Goal: Task Accomplishment & Management: Use online tool/utility

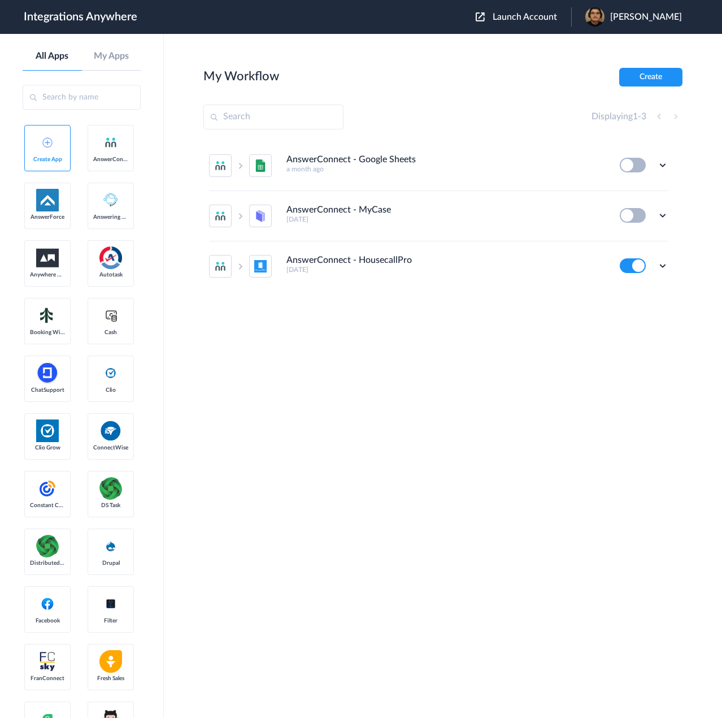
click at [538, 13] on span "Launch Account" at bounding box center [525, 16] width 64 height 9
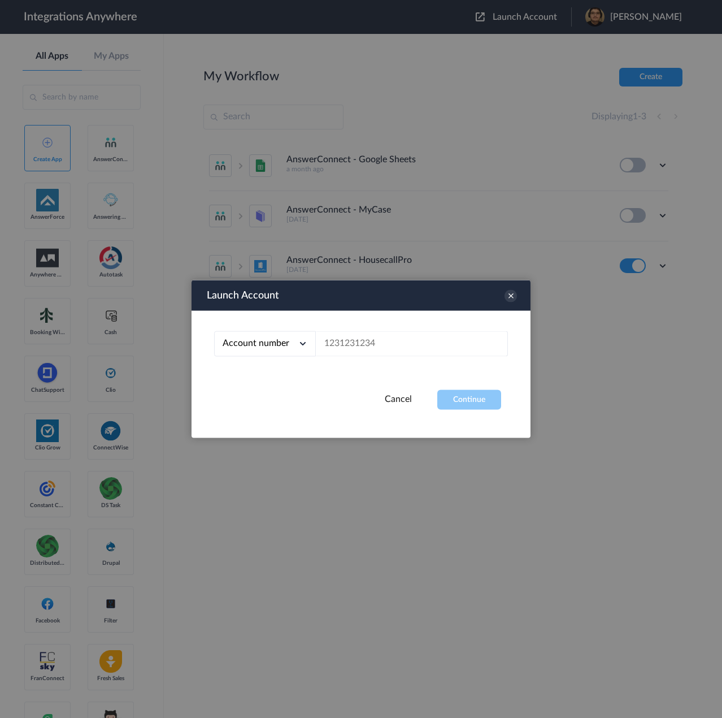
click at [402, 329] on div "Account number Account number Email address" at bounding box center [361, 350] width 339 height 79
click at [407, 339] on input "text" at bounding box center [412, 343] width 192 height 25
paste input "2679468486"
type input "2679468486"
click at [480, 406] on button "Continue" at bounding box center [469, 400] width 64 height 20
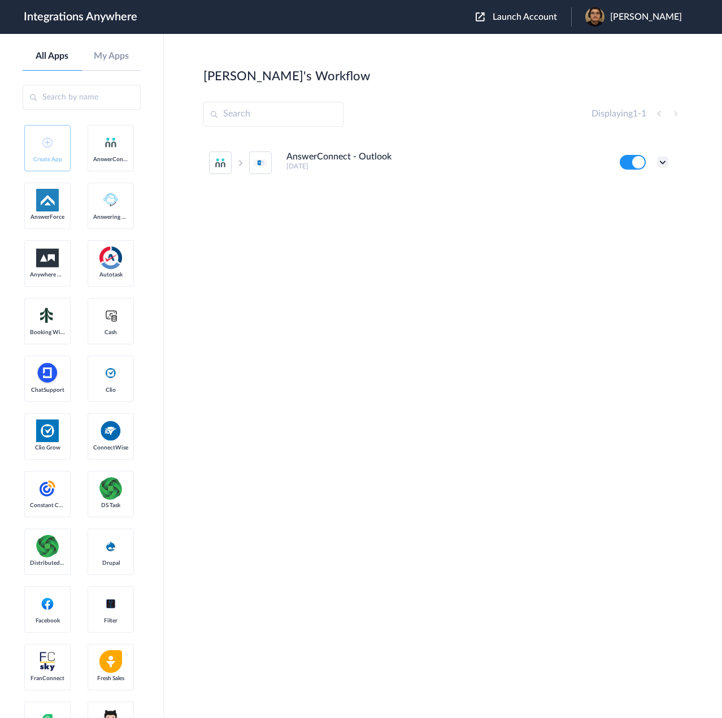
click at [664, 163] on icon at bounding box center [662, 162] width 11 height 11
click at [636, 207] on link "Task history" at bounding box center [631, 209] width 54 height 8
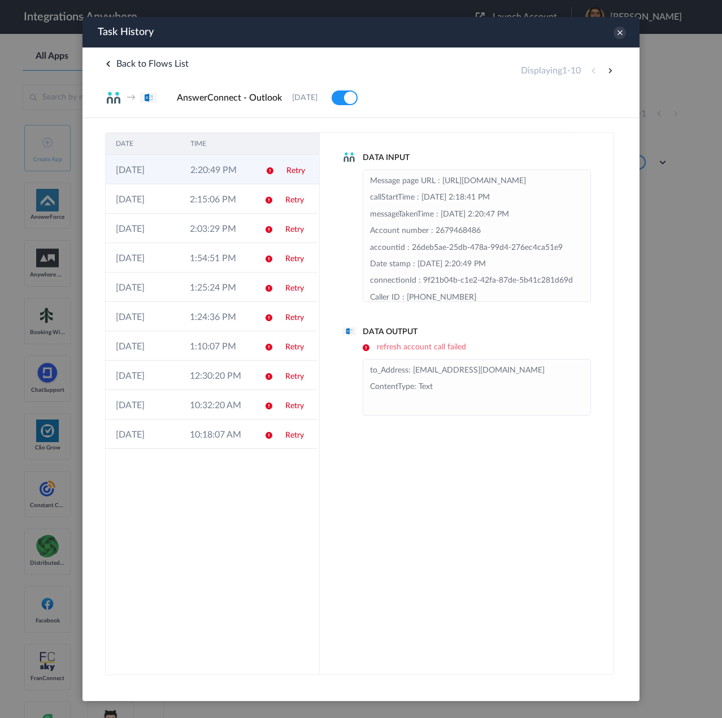
click at [228, 170] on td "2:20:49 PM" at bounding box center [217, 169] width 75 height 29
click at [306, 173] on td "Retry" at bounding box center [296, 169] width 42 height 29
drag, startPoint x: 294, startPoint y: 173, endPoint x: 376, endPoint y: 190, distance: 83.8
click at [294, 173] on link "Retry" at bounding box center [294, 171] width 19 height 8
click at [295, 196] on link "Retry" at bounding box center [294, 200] width 19 height 8
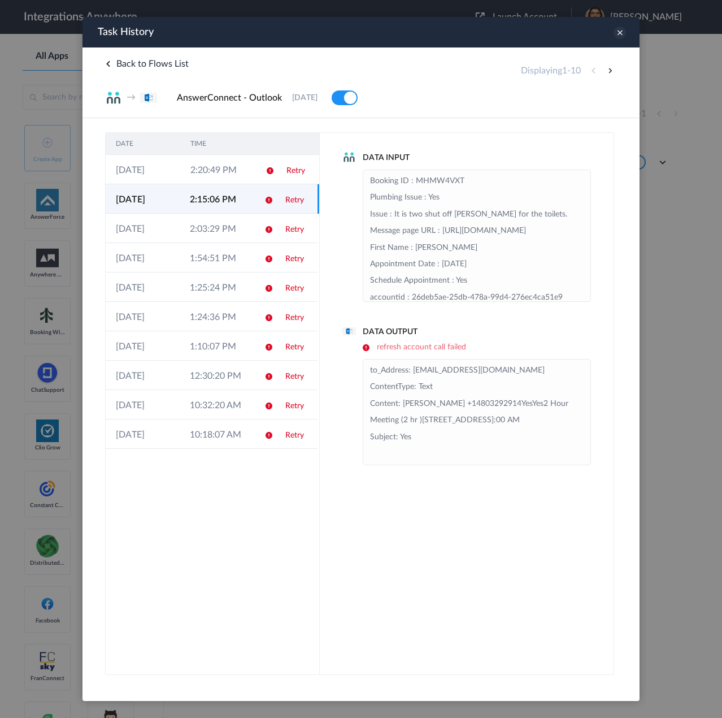
click at [621, 29] on icon at bounding box center [620, 33] width 12 height 12
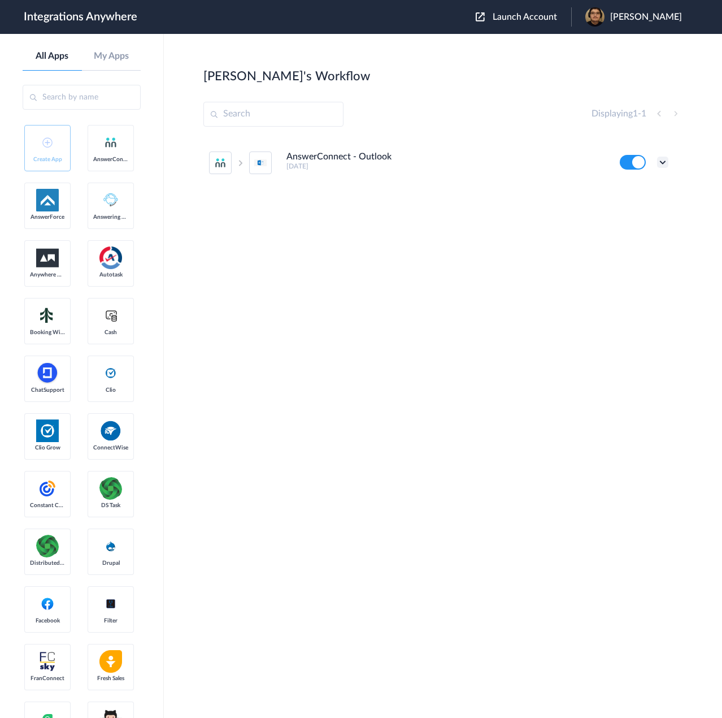
click at [664, 159] on icon at bounding box center [662, 162] width 11 height 11
click at [632, 191] on li "Edit" at bounding box center [631, 188] width 73 height 21
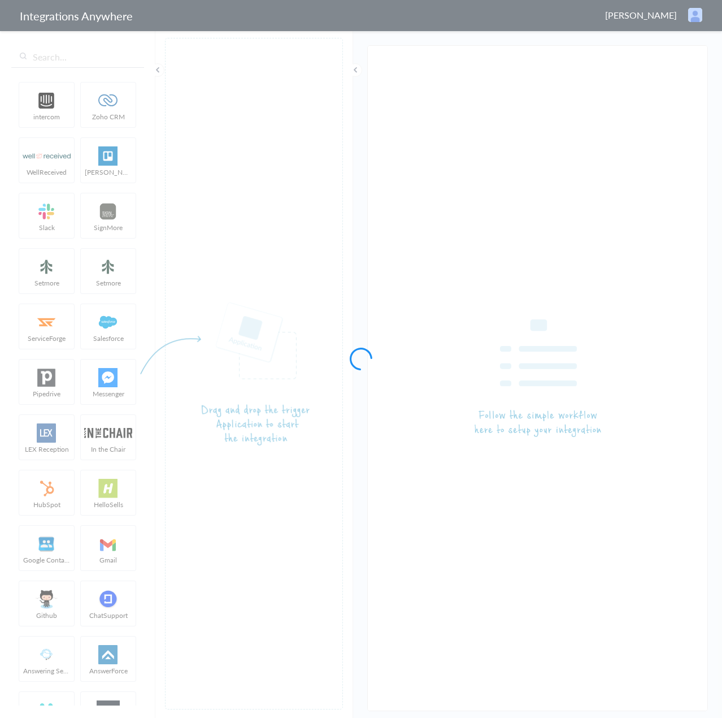
type input "AnswerConnect - Outlook"
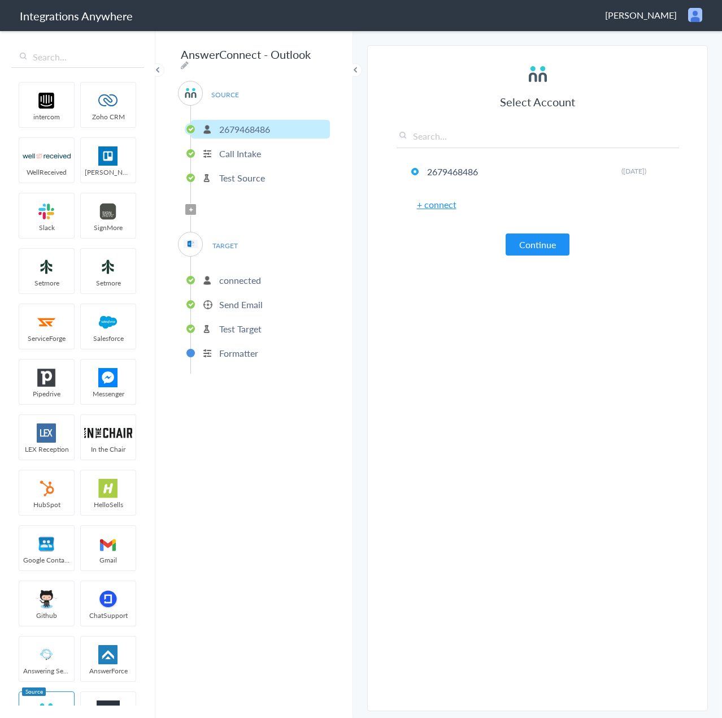
click at [249, 324] on p "Test Target" at bounding box center [240, 328] width 42 height 13
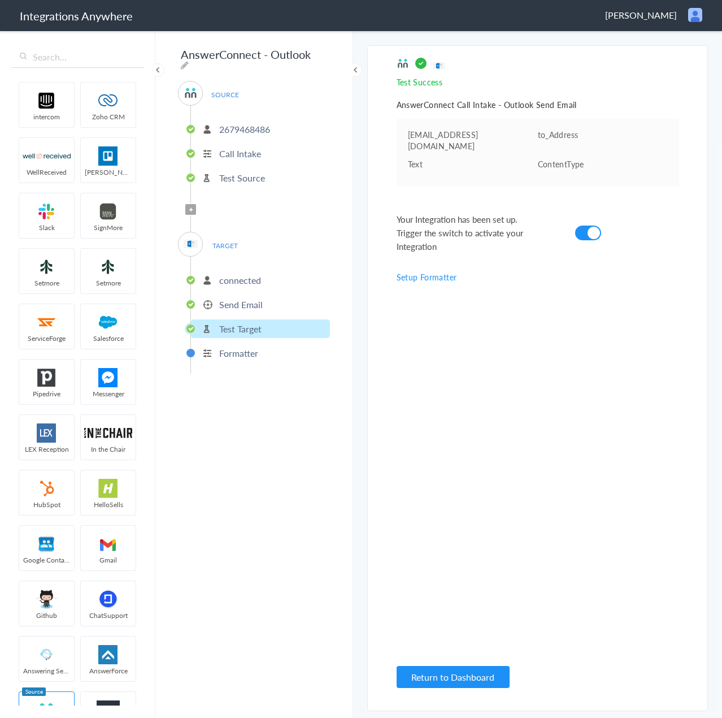
click at [227, 304] on p "Send Email" at bounding box center [241, 304] width 44 height 13
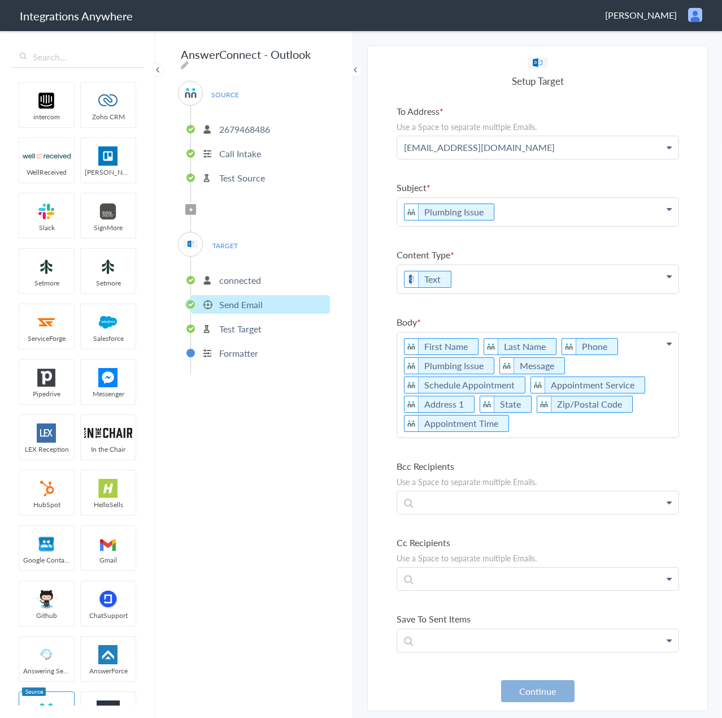
click at [536, 682] on button "Continue" at bounding box center [537, 691] width 73 height 22
click at [233, 319] on li "Test Target" at bounding box center [260, 328] width 139 height 19
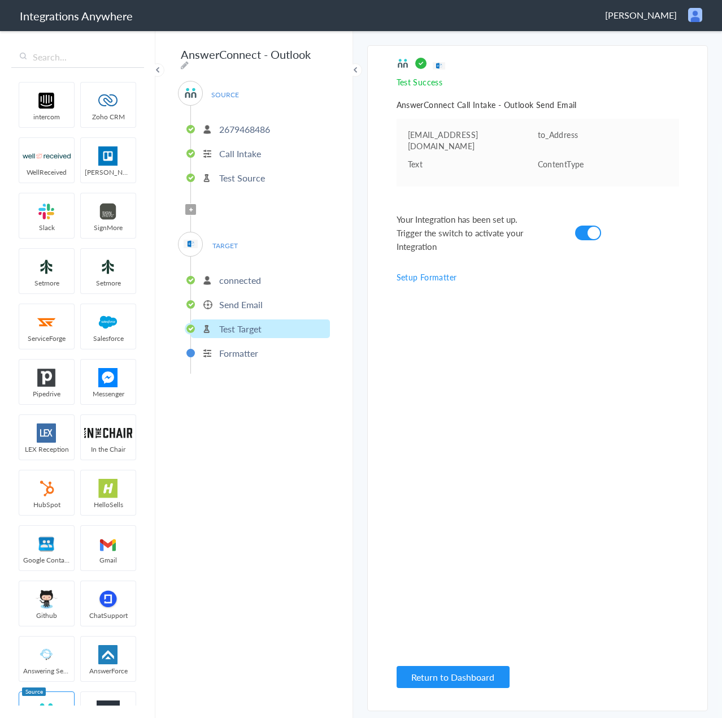
click at [580, 224] on div "Your Integration has been set up. Trigger the switch to activate your Integrati…" at bounding box center [524, 233] width 254 height 41
click at [586, 226] on div at bounding box center [588, 233] width 26 height 15
click at [589, 226] on div at bounding box center [588, 233] width 26 height 15
click at [243, 298] on p "Send Email" at bounding box center [241, 304] width 44 height 13
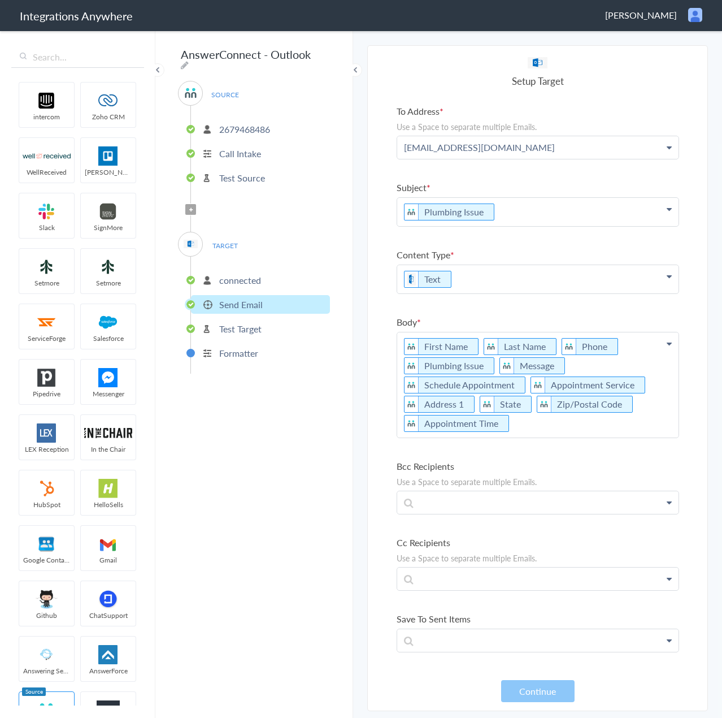
click at [511, 679] on article "Select Account connected Rename Delete ([DATE]) + connect Continue Setup Target…" at bounding box center [538, 378] width 283 height 642
click at [244, 348] on p "Formatter" at bounding box center [238, 352] width 39 height 13
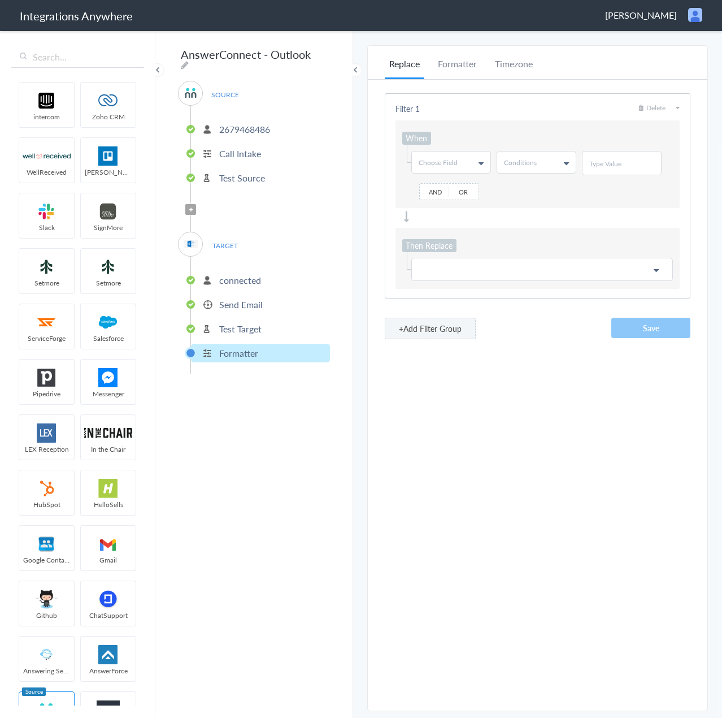
click at [246, 173] on p "Test Source" at bounding box center [242, 177] width 46 height 13
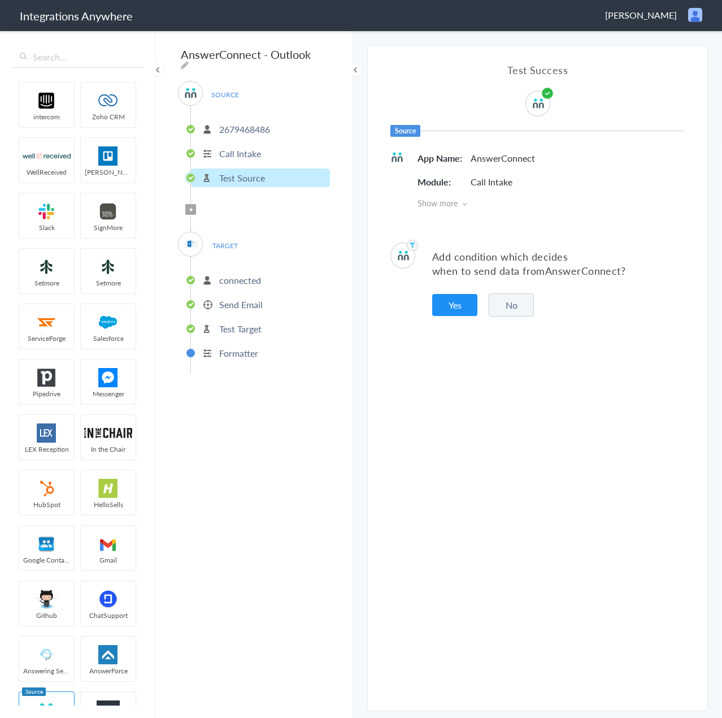
click at [507, 304] on button "No" at bounding box center [511, 304] width 45 height 23
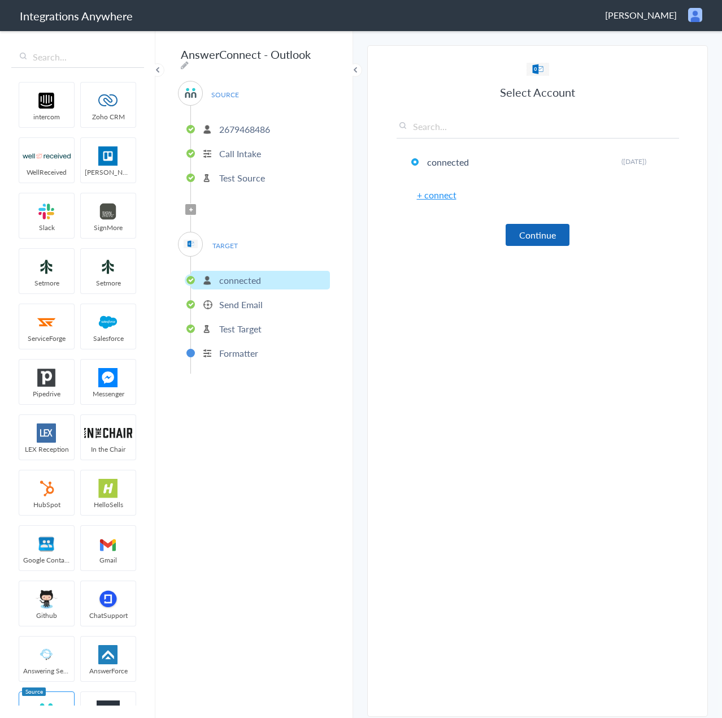
click at [537, 224] on button "Continue" at bounding box center [538, 235] width 64 height 22
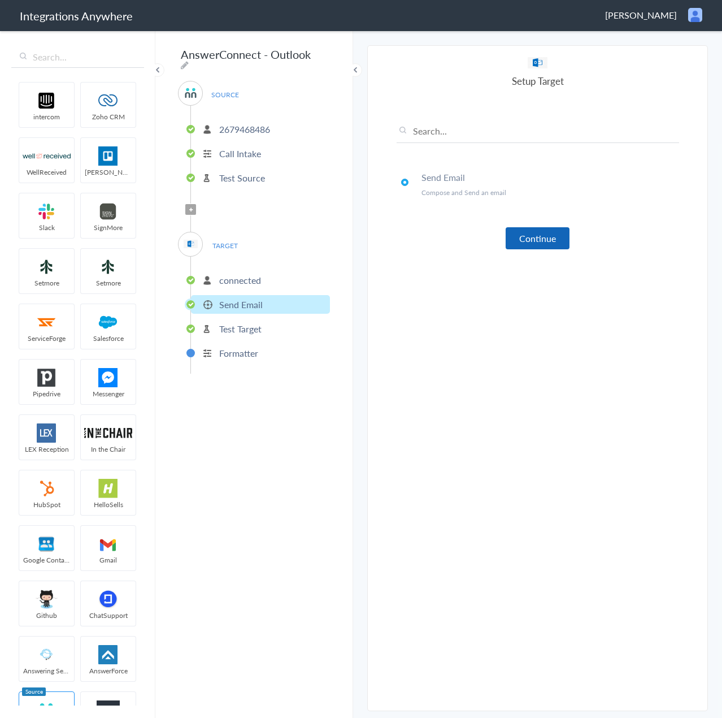
click at [534, 241] on button "Continue" at bounding box center [538, 238] width 64 height 22
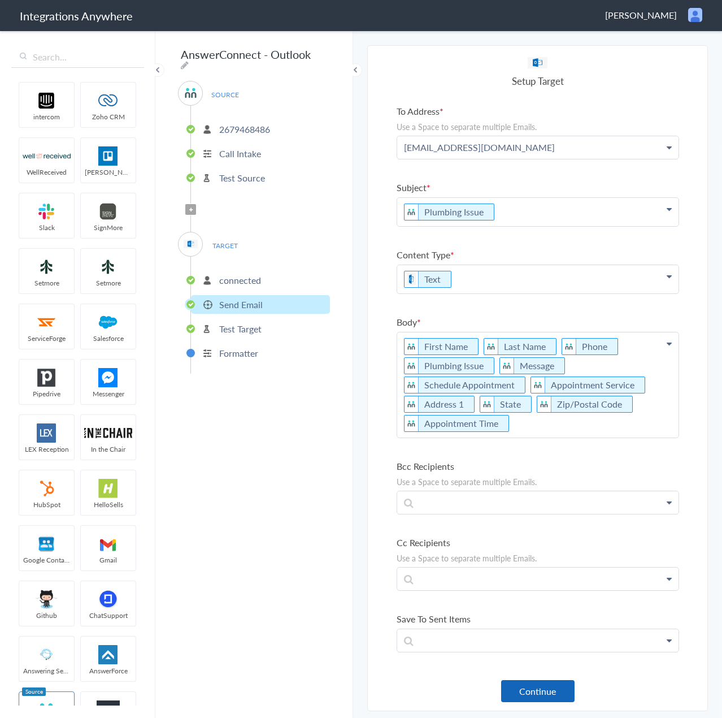
click at [530, 687] on button "Continue" at bounding box center [537, 691] width 73 height 22
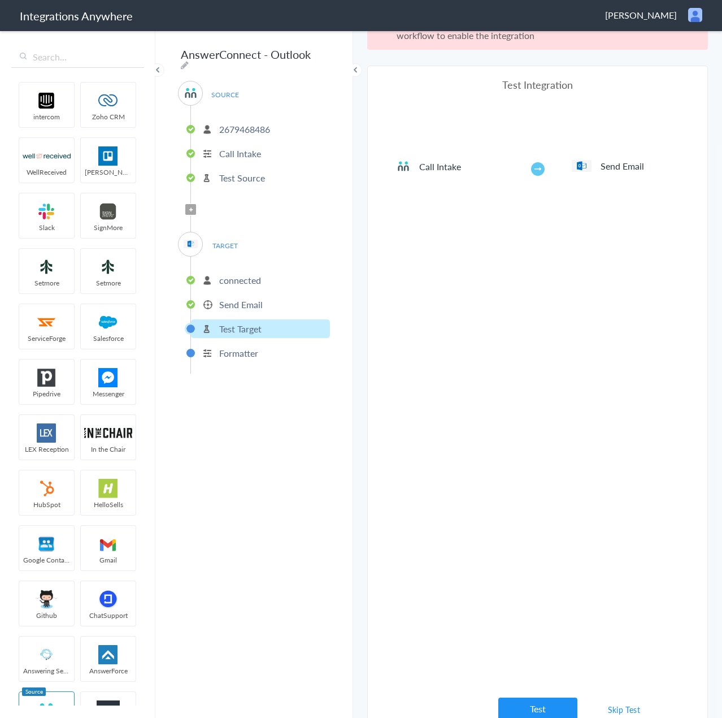
scroll to position [41, 0]
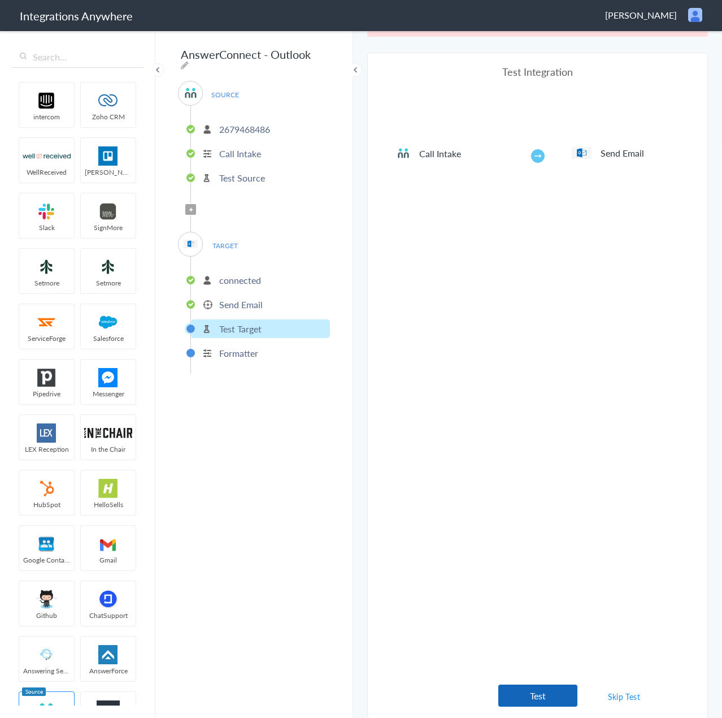
click at [519, 701] on button "Test" at bounding box center [538, 695] width 79 height 22
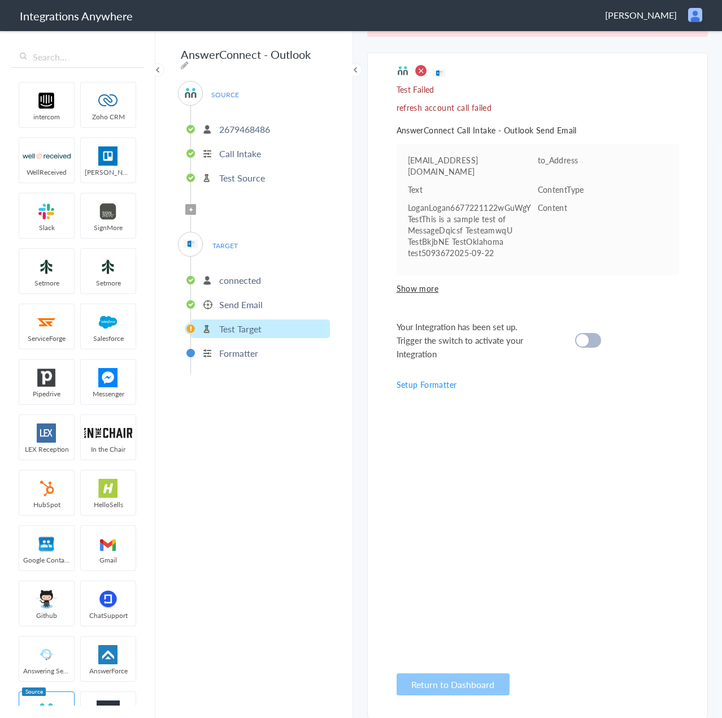
click at [224, 276] on p "connected" at bounding box center [240, 280] width 42 height 13
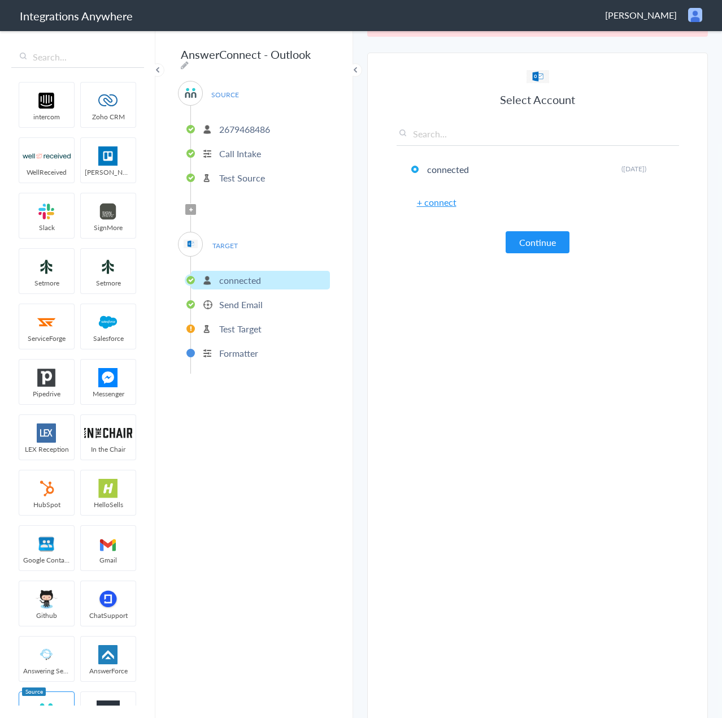
click at [240, 298] on p "Send Email" at bounding box center [241, 304] width 44 height 13
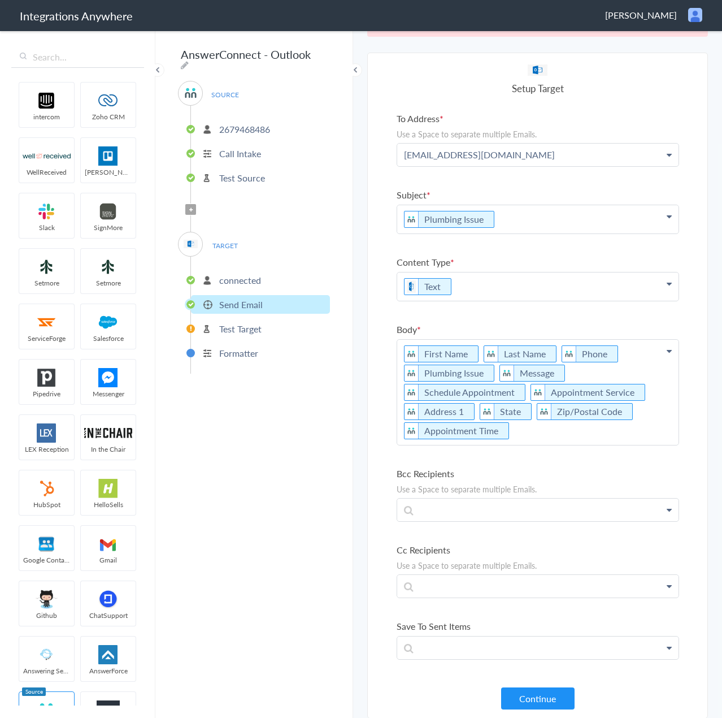
click at [245, 276] on p "connected" at bounding box center [240, 280] width 42 height 13
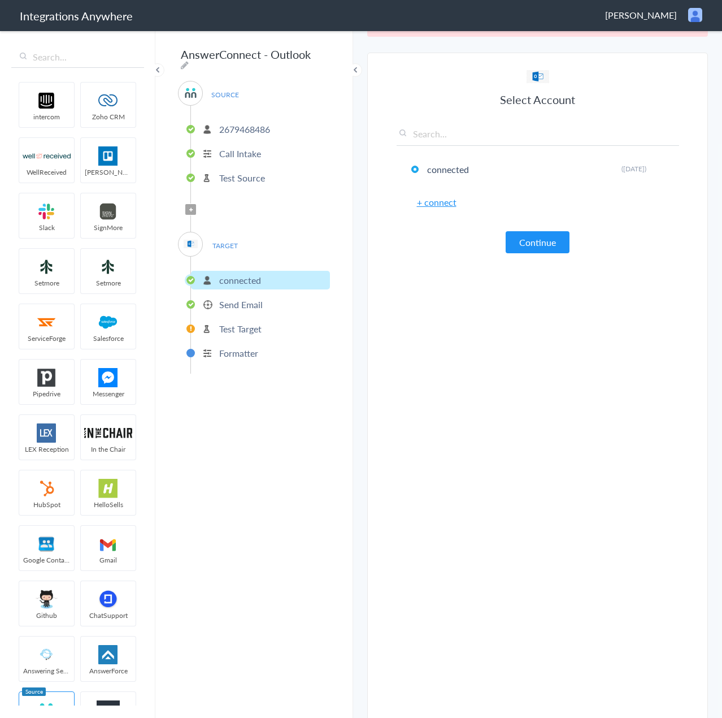
click at [254, 176] on p "Test Source" at bounding box center [242, 177] width 46 height 13
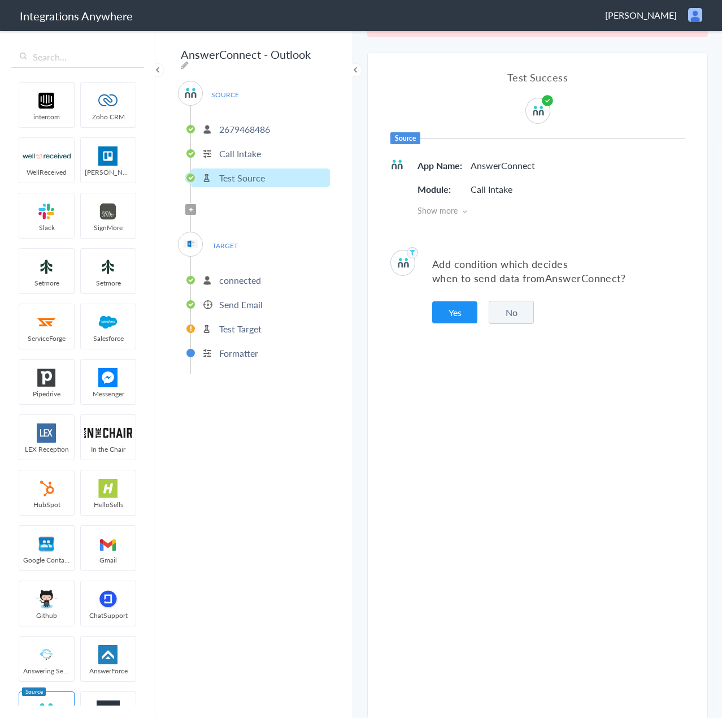
drag, startPoint x: 452, startPoint y: 310, endPoint x: 517, endPoint y: 315, distance: 65.2
click at [517, 315] on div "Add condition which decides when to send data from AnswerConnect ? Yes No" at bounding box center [538, 287] width 340 height 108
click at [517, 315] on button "No" at bounding box center [511, 312] width 45 height 23
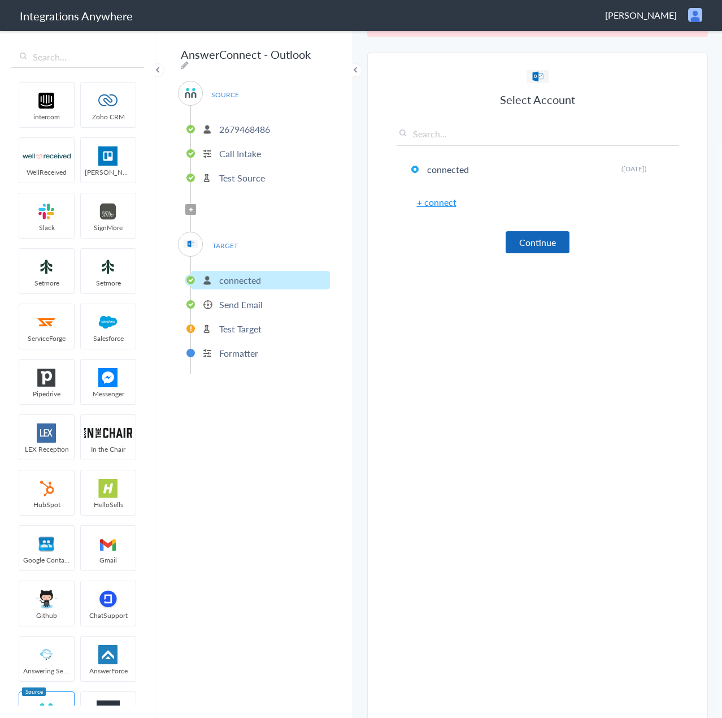
click at [541, 241] on button "Continue" at bounding box center [538, 242] width 64 height 22
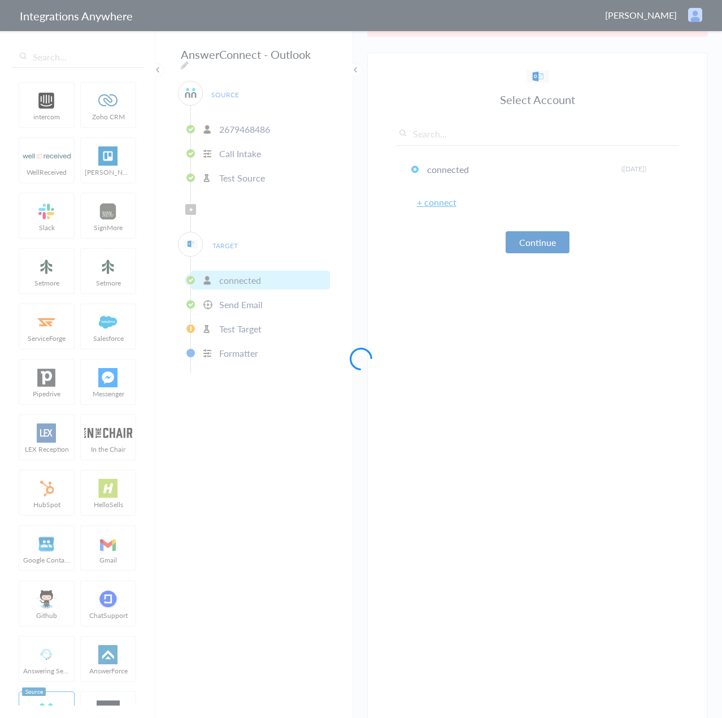
scroll to position [34, 0]
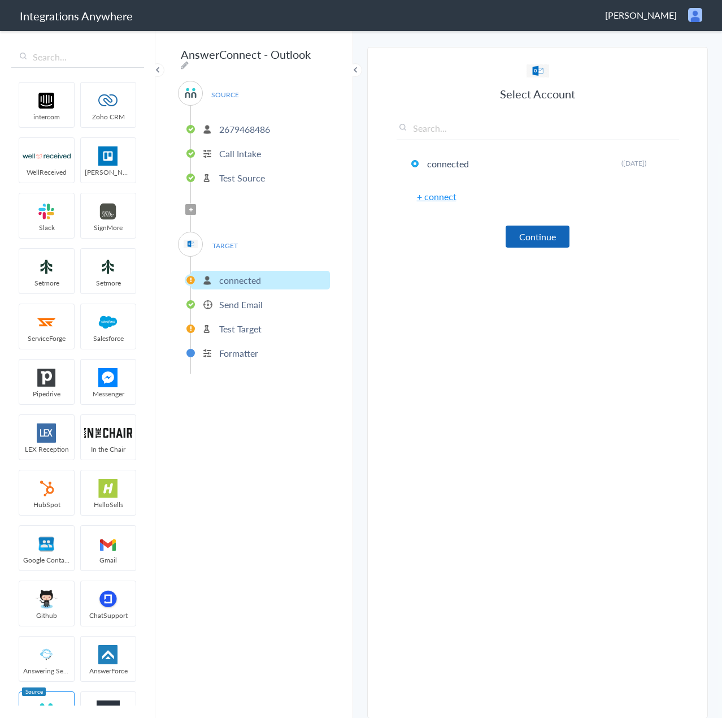
click at [541, 241] on button "Continue" at bounding box center [538, 237] width 64 height 22
